Goal: Task Accomplishment & Management: Manage account settings

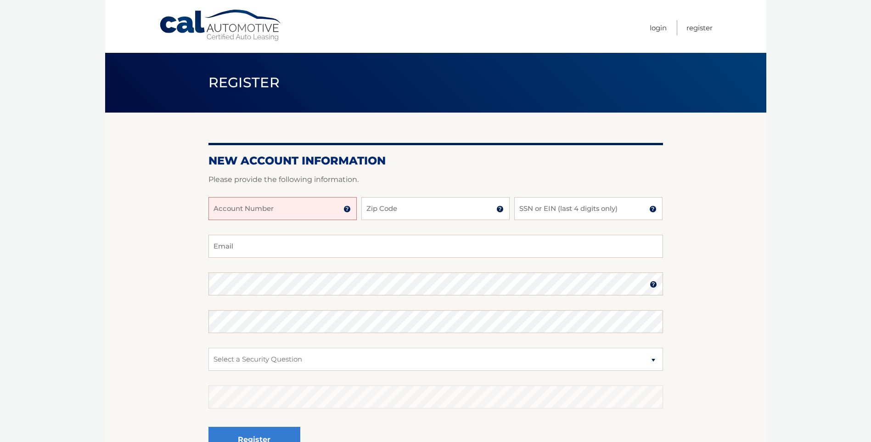
click at [321, 212] on input "Account Number" at bounding box center [282, 208] width 148 height 23
type input "44456022246"
click at [419, 209] on input "Zip Code" at bounding box center [435, 208] width 148 height 23
type input "10980"
click at [558, 210] on input "SSN or EIN (last 4 digits only)" at bounding box center [588, 208] width 148 height 23
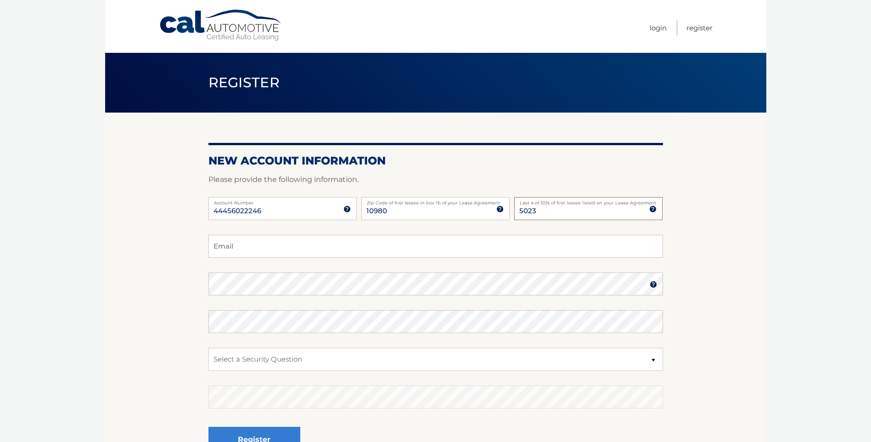
type input "5023"
click at [456, 243] on input "Email" at bounding box center [435, 246] width 455 height 23
type input "ltturner@optonline.net"
click at [651, 281] on img at bounding box center [653, 284] width 7 height 7
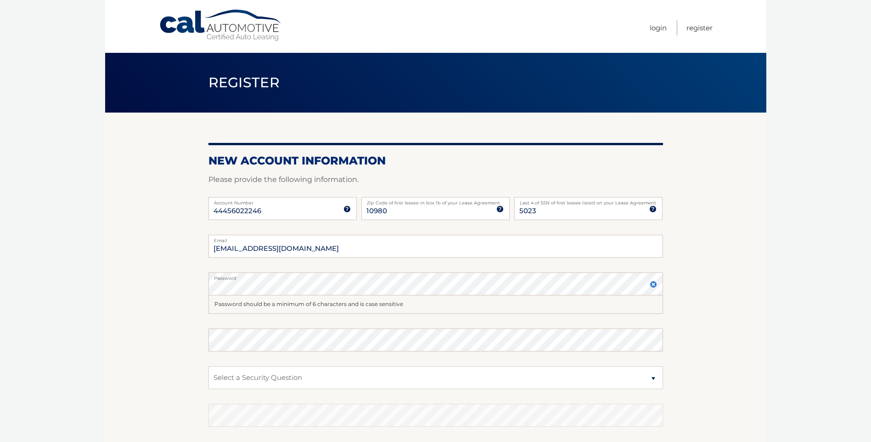
click at [254, 280] on label "Password" at bounding box center [435, 275] width 455 height 7
click at [636, 376] on select "Select a Security Question What was the name of your elementary school? What is…" at bounding box center [435, 377] width 455 height 23
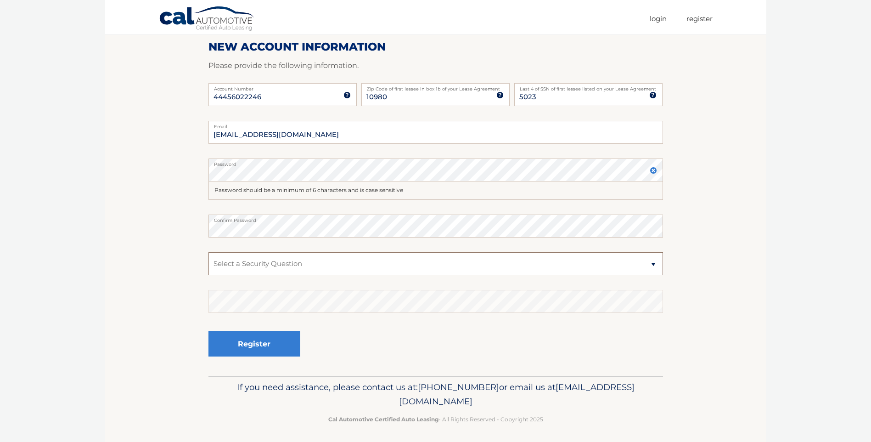
scroll to position [118, 0]
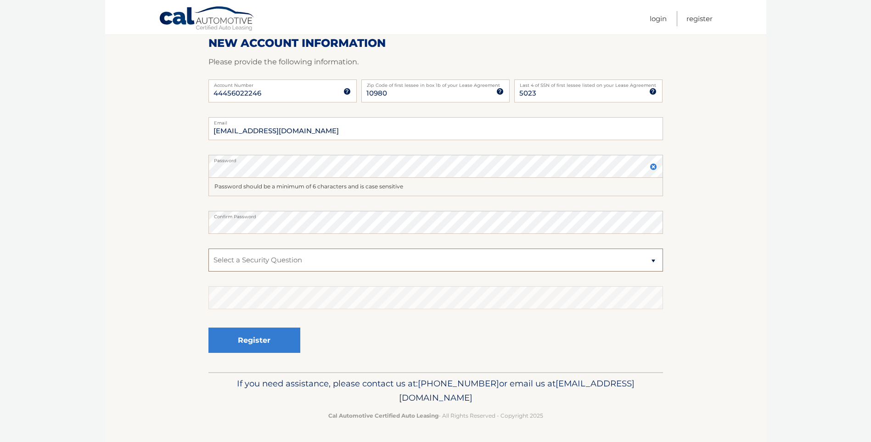
click at [652, 258] on select "Select a Security Question What was the name of your elementary school? What is…" at bounding box center [435, 259] width 455 height 23
click at [592, 259] on select "Select a Security Question What was the name of your elementary school? What is…" at bounding box center [435, 259] width 455 height 23
click at [651, 265] on select "Select a Security Question What was the name of your elementary school? What is…" at bounding box center [435, 259] width 455 height 23
select select "1"
click at [208, 248] on select "Select a Security Question What was the name of your elementary school? What is…" at bounding box center [435, 259] width 455 height 23
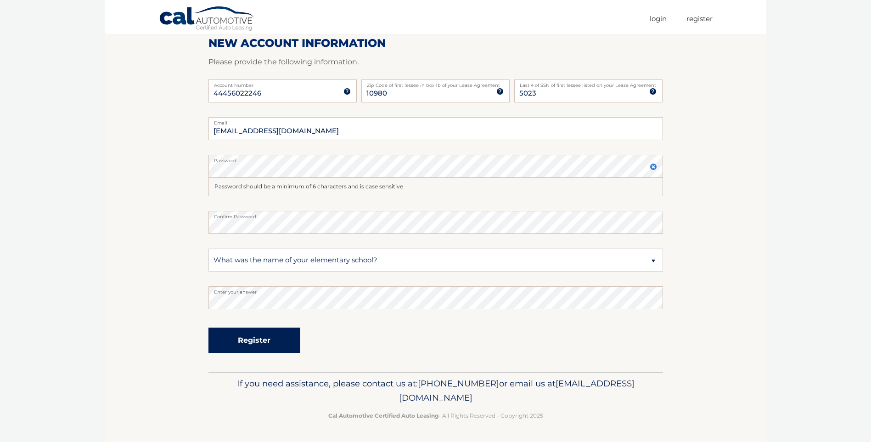
click at [257, 341] on button "Register" at bounding box center [254, 339] width 92 height 25
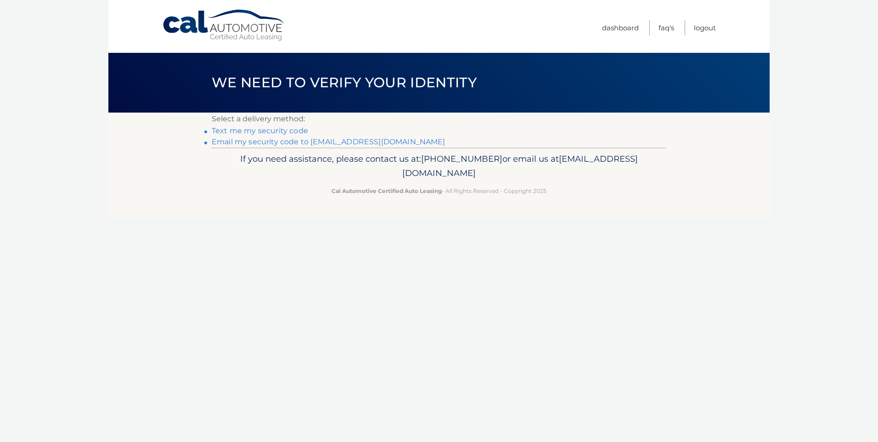
click at [261, 129] on link "Text me my security code" at bounding box center [260, 130] width 96 height 9
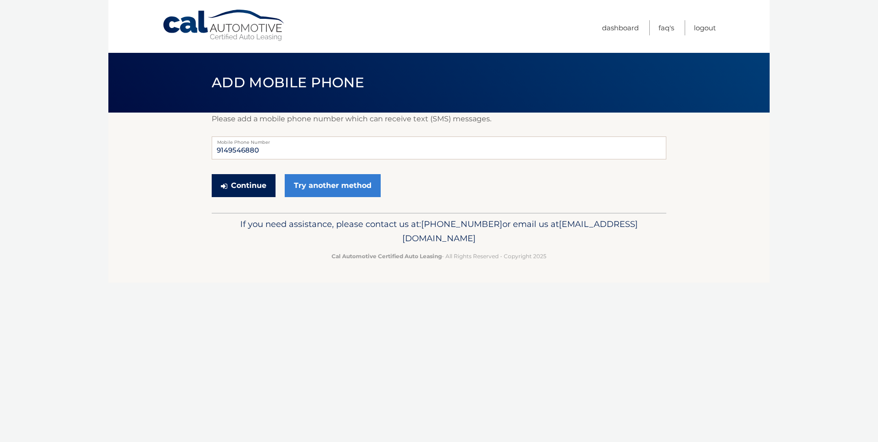
click at [251, 184] on button "Continue" at bounding box center [244, 185] width 64 height 23
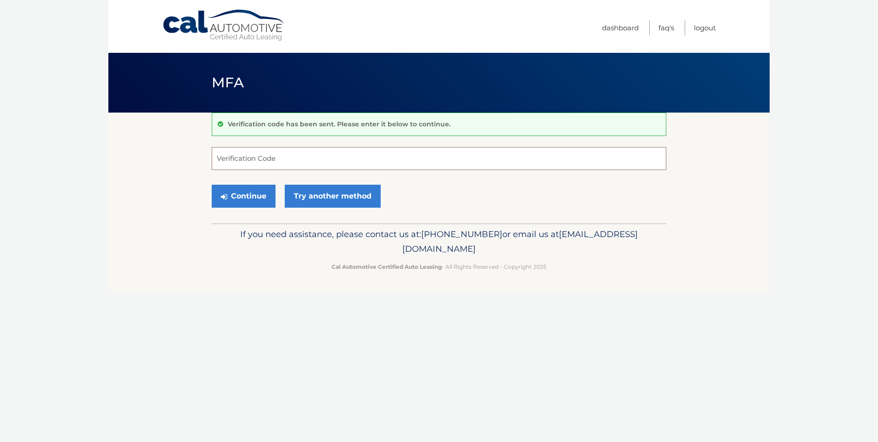
click at [259, 158] on input "Verification Code" at bounding box center [439, 158] width 455 height 23
type input "090349"
click at [256, 191] on button "Continue" at bounding box center [244, 196] width 64 height 23
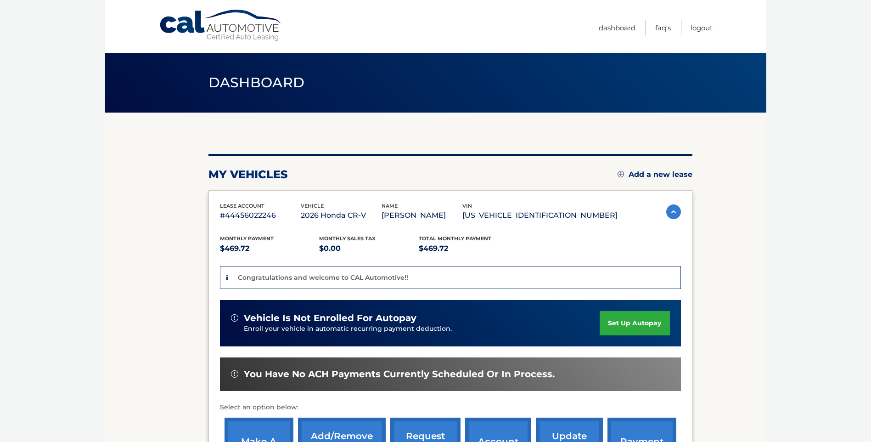
click at [631, 319] on link "set up autopay" at bounding box center [635, 323] width 70 height 24
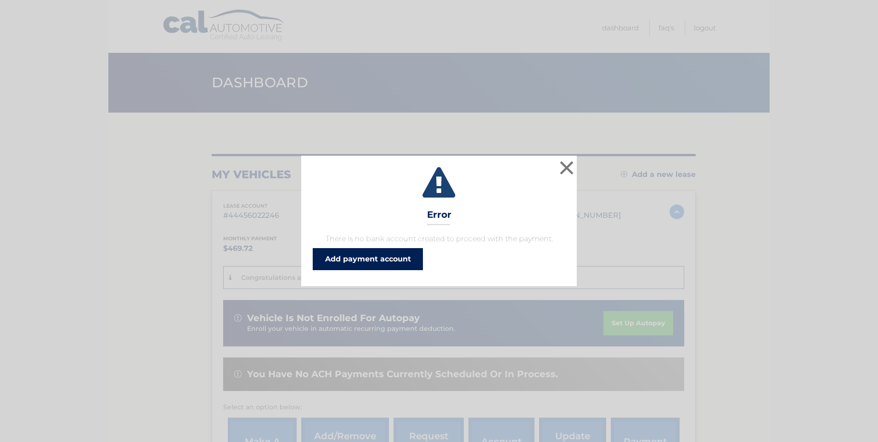
click at [399, 255] on link "Add payment account" at bounding box center [368, 259] width 110 height 22
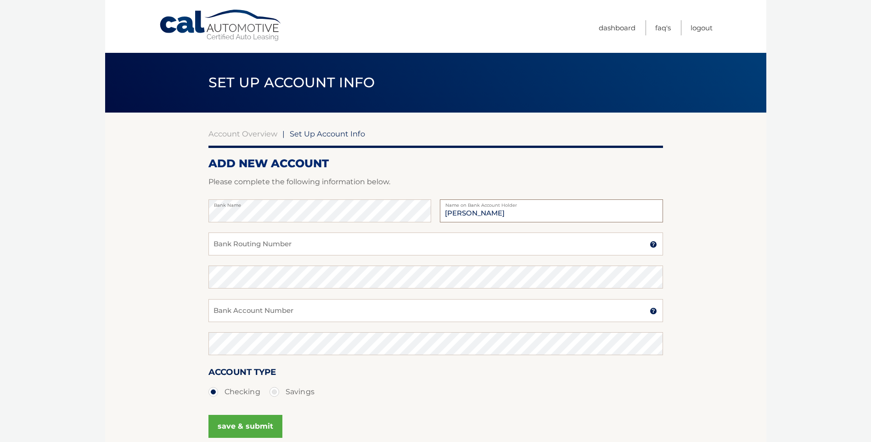
type input "Linda Turner"
click at [329, 242] on input "Bank Routing Number" at bounding box center [435, 243] width 455 height 23
type input "221979101"
click at [333, 316] on input "Bank Account Number" at bounding box center [435, 310] width 455 height 23
click at [332, 311] on input "Bank Account Number" at bounding box center [435, 310] width 455 height 23
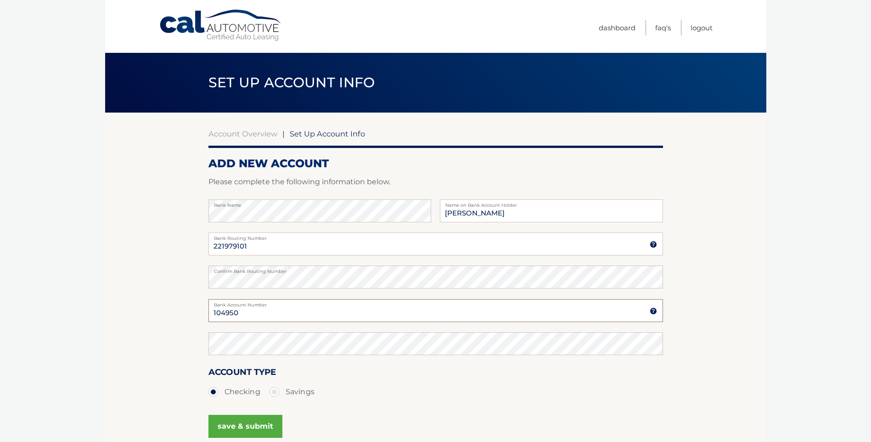
type input "104950"
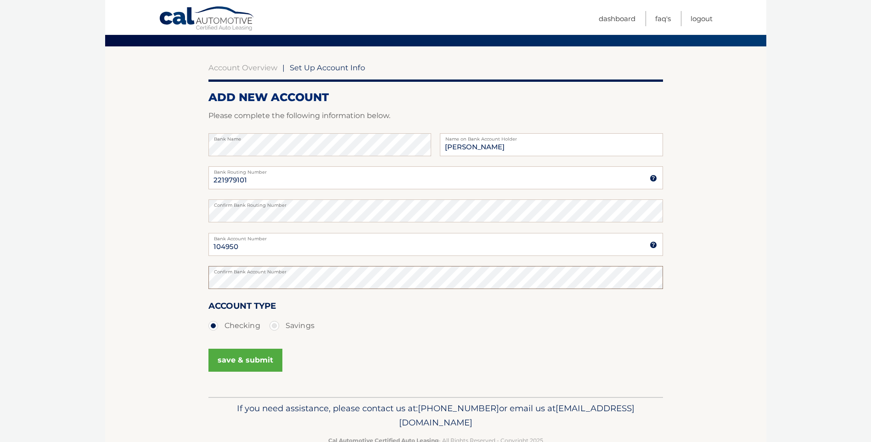
scroll to position [69, 0]
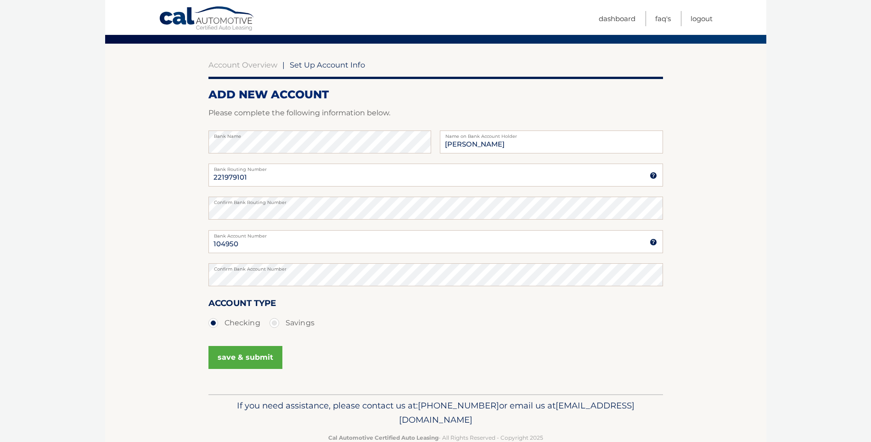
click at [264, 354] on button "save & submit" at bounding box center [245, 357] width 74 height 23
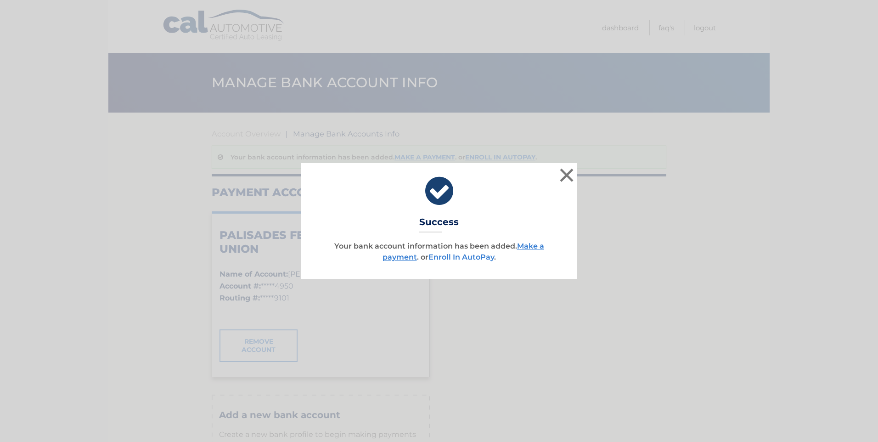
click at [482, 257] on link "Enroll In AutoPay" at bounding box center [461, 257] width 66 height 9
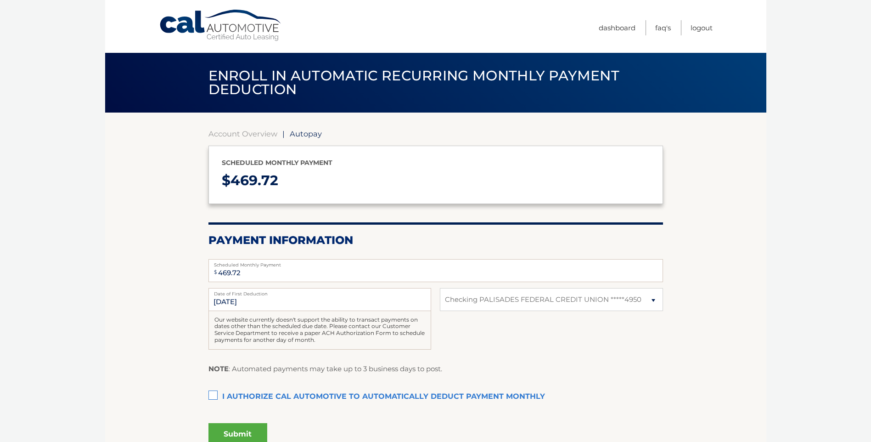
select select "NWQ2MDBmZmEtYjgzNi00Yzk0LWJlMTgtZGNkYmYyNzc0YzQz"
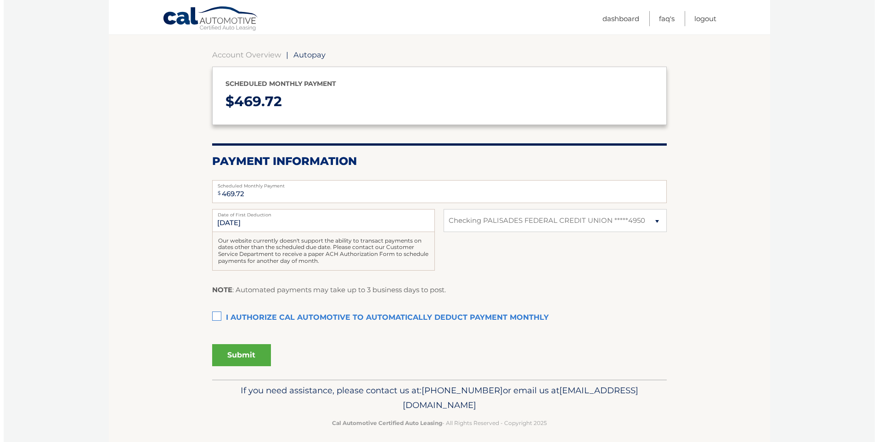
scroll to position [86, 0]
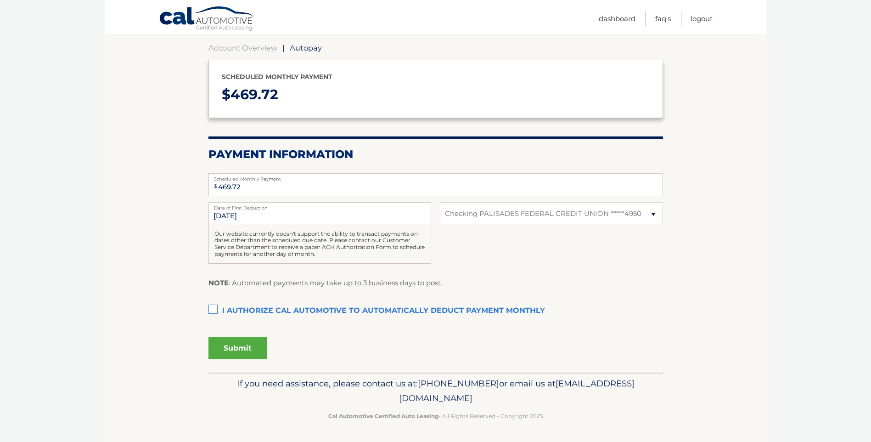
click at [211, 305] on label "I authorize cal automotive to automatically deduct payment monthly This checkbo…" at bounding box center [435, 311] width 455 height 18
click at [0, 0] on input "I authorize cal automotive to automatically deduct payment monthly This checkbo…" at bounding box center [0, 0] width 0 height 0
click at [238, 345] on button "Submit" at bounding box center [237, 348] width 59 height 22
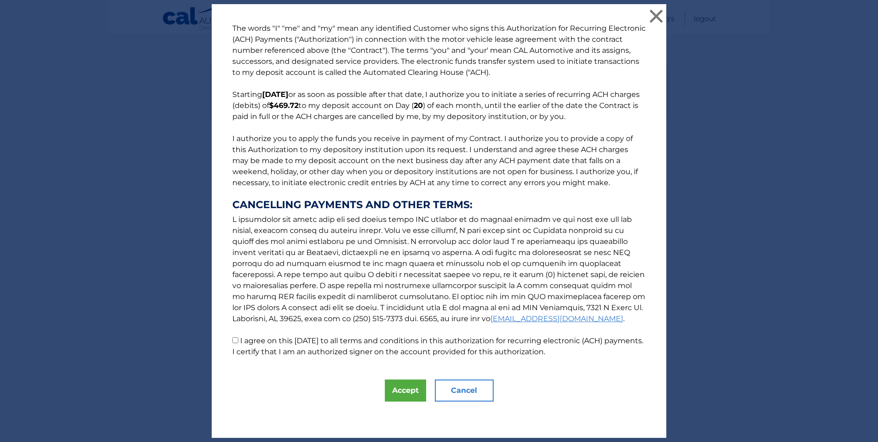
click at [232, 340] on input "I agree on this [DATE] to all terms and conditions in this authorization for re…" at bounding box center [235, 340] width 6 height 6
checkbox input "true"
click at [403, 389] on button "Accept" at bounding box center [405, 390] width 41 height 22
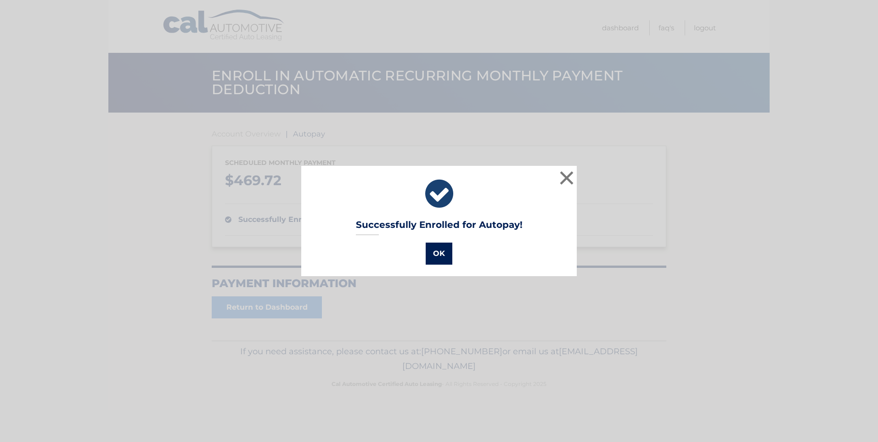
click at [438, 250] on button "OK" at bounding box center [439, 253] width 27 height 22
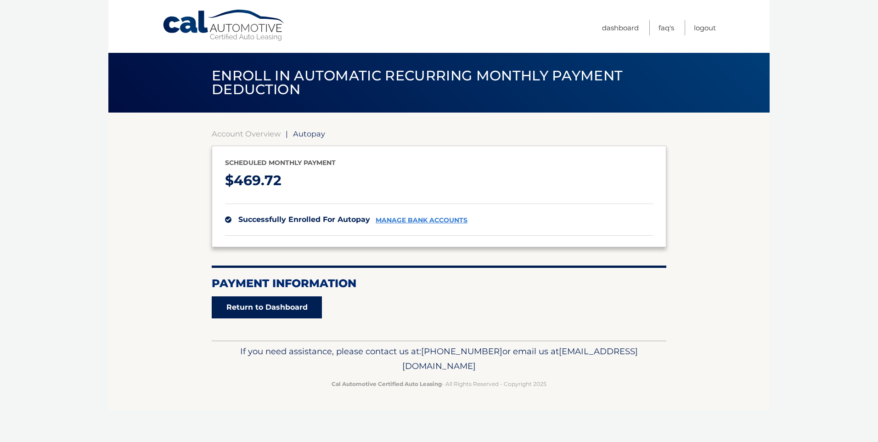
click at [276, 309] on link "Return to Dashboard" at bounding box center [267, 307] width 110 height 22
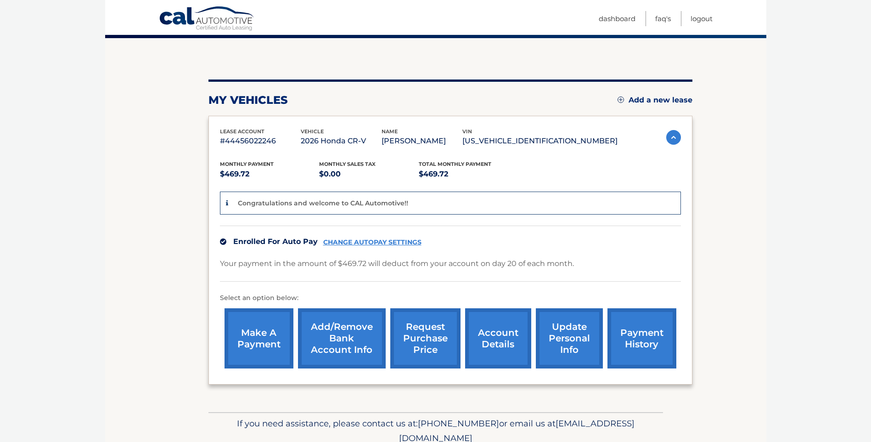
scroll to position [80, 0]
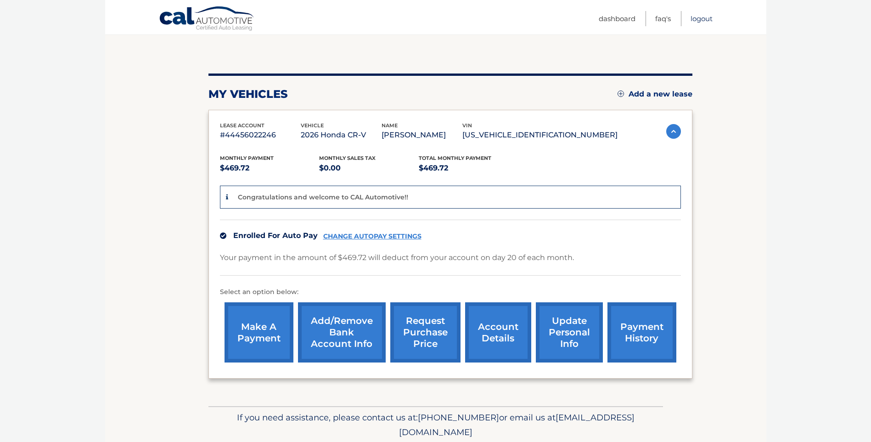
click at [704, 17] on link "Logout" at bounding box center [702, 18] width 22 height 15
